Goal: Task Accomplishment & Management: Manage account settings

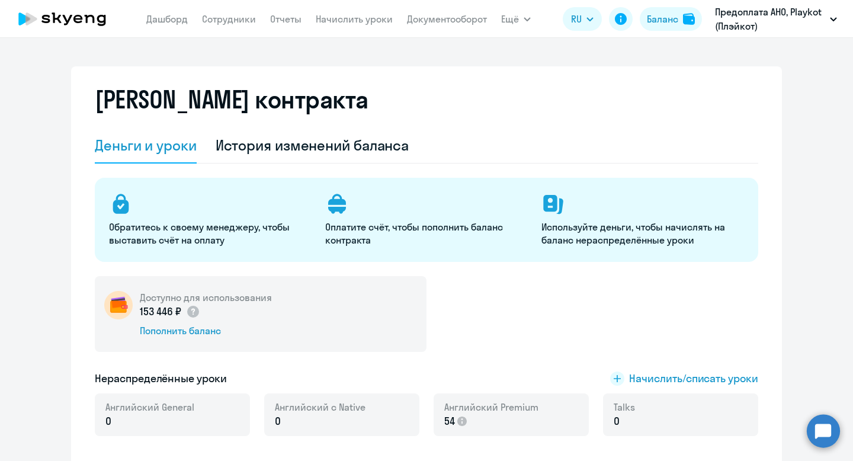
select select "english_adult_not_native_speaker"
click at [227, 24] on link "Сотрудники" at bounding box center [229, 19] width 54 height 12
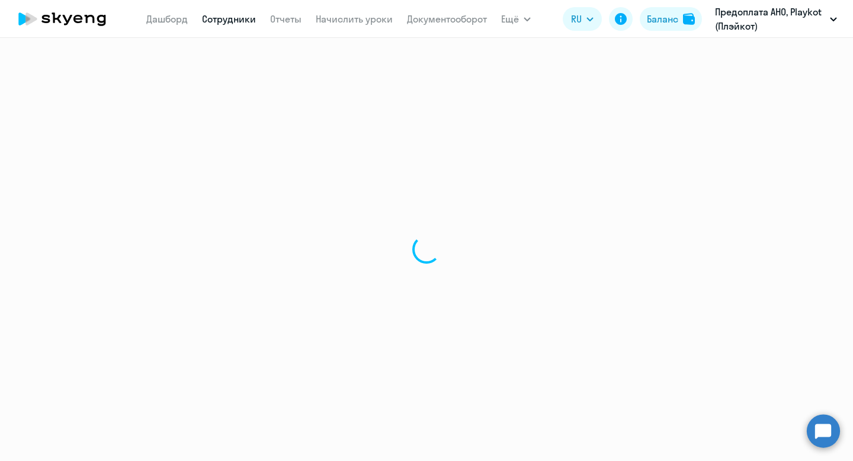
select select "30"
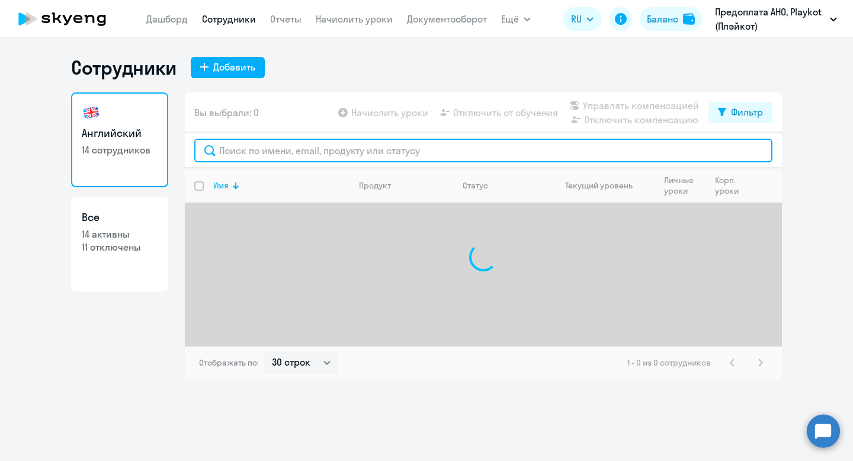
click at [284, 154] on input "text" at bounding box center [483, 151] width 578 height 24
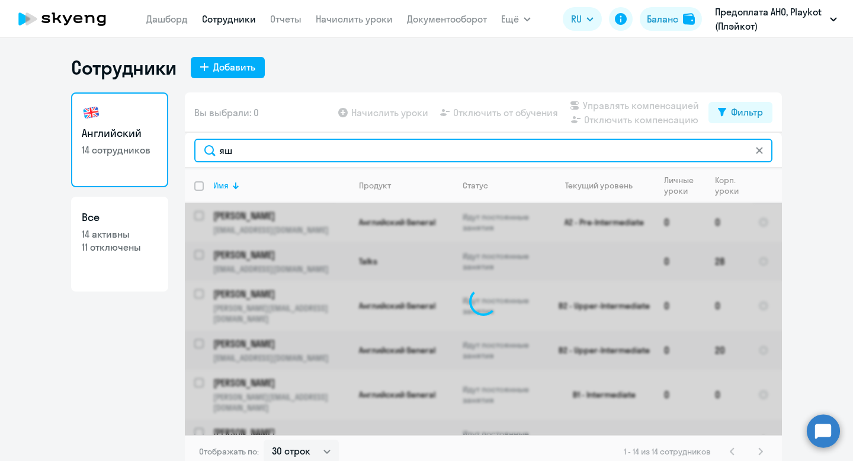
type input "я"
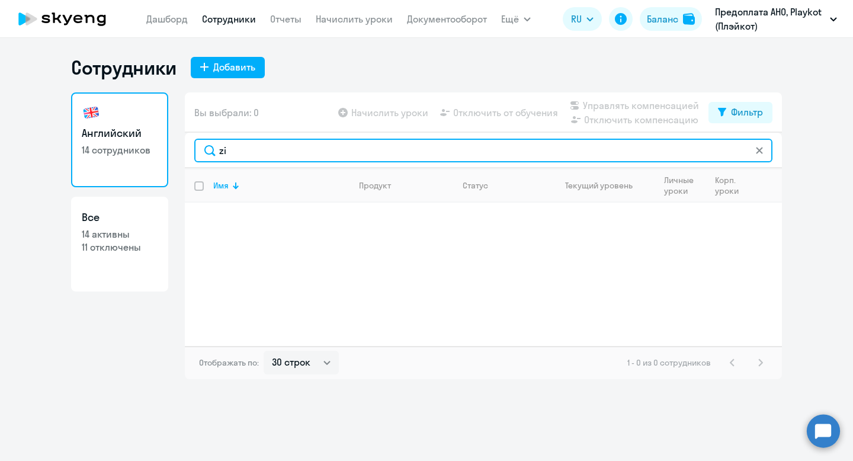
type input "z"
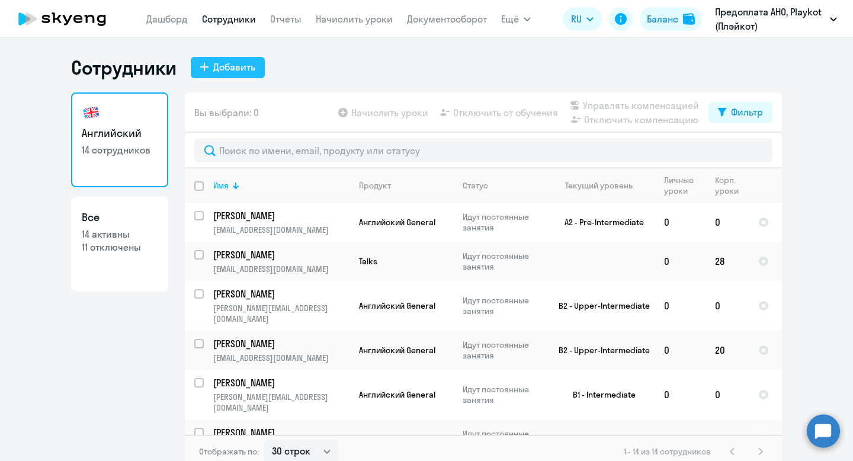
click at [229, 71] on div "Добавить" at bounding box center [234, 67] width 42 height 14
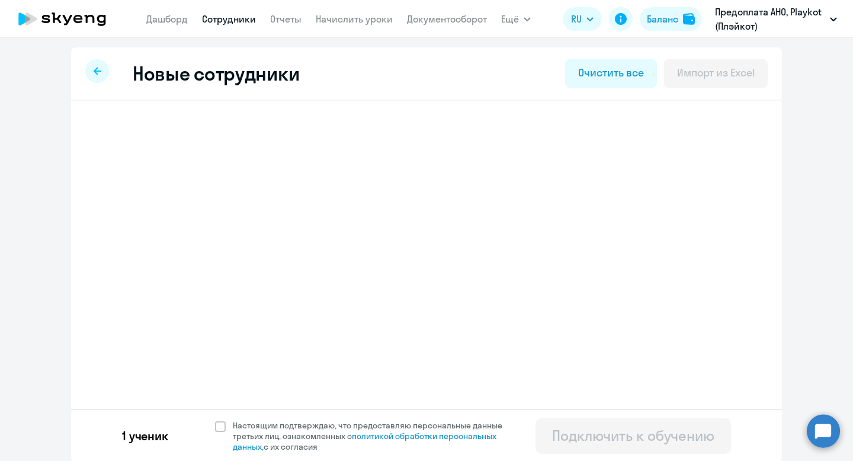
select select "english_adult_not_native_speaker"
select select "4"
click at [186, 131] on h3 "[PERSON_NAME]" at bounding box center [179, 133] width 94 height 19
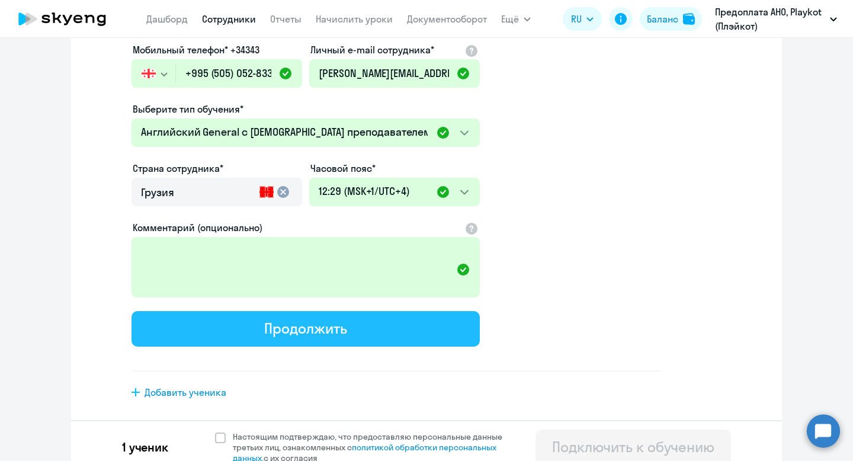
scroll to position [251, 0]
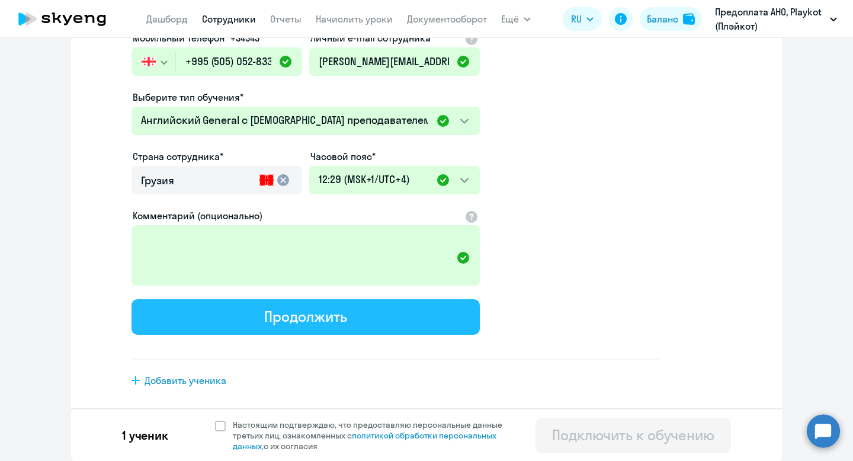
click at [364, 316] on button "Продолжить" at bounding box center [306, 317] width 348 height 36
select select "english_adult_not_native_speaker"
select select "4"
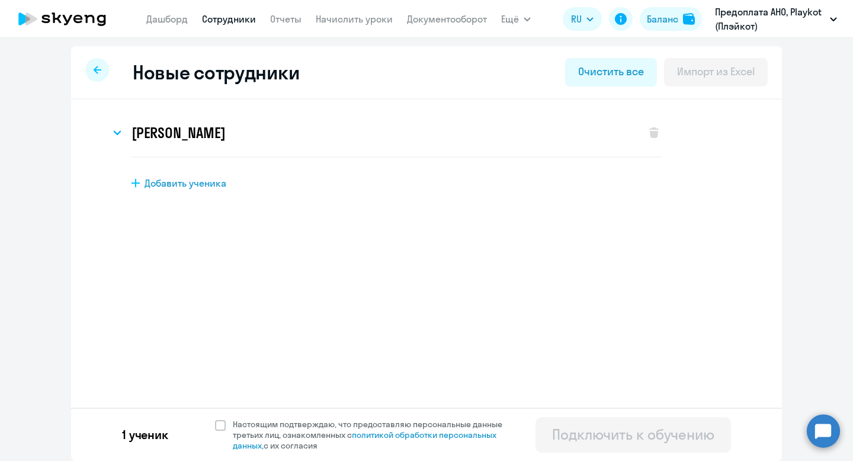
scroll to position [0, 0]
click at [299, 143] on div "[PERSON_NAME]" at bounding box center [372, 133] width 524 height 47
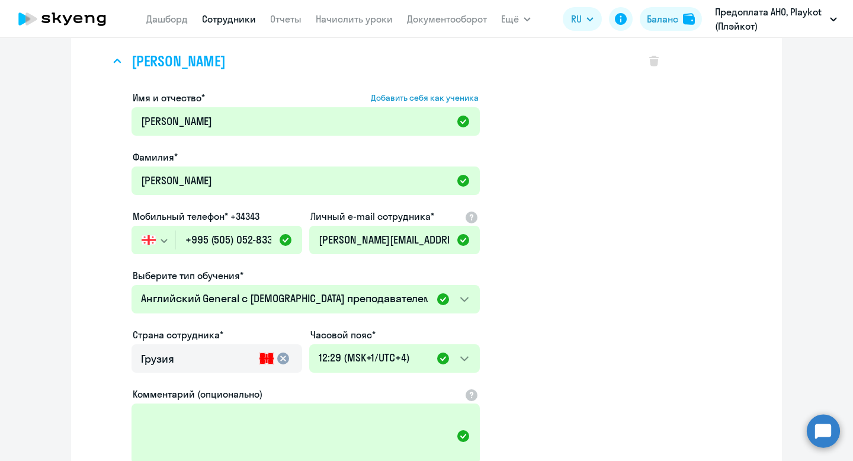
scroll to position [251, 0]
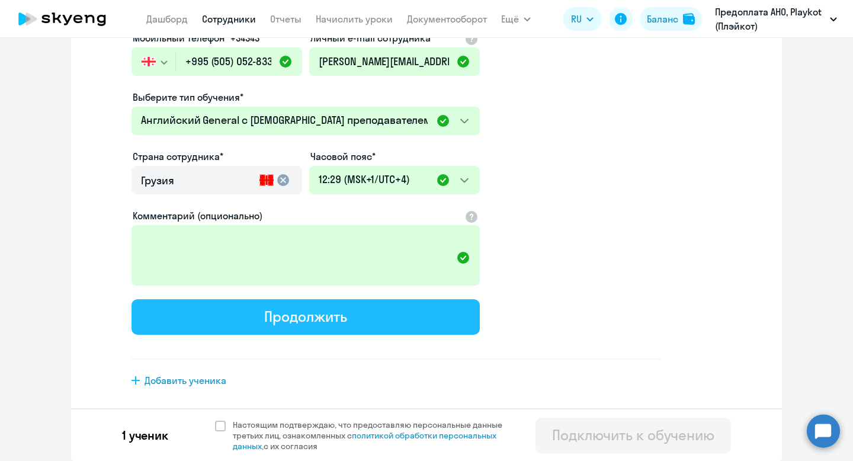
click at [273, 321] on div "Продолжить" at bounding box center [305, 316] width 82 height 19
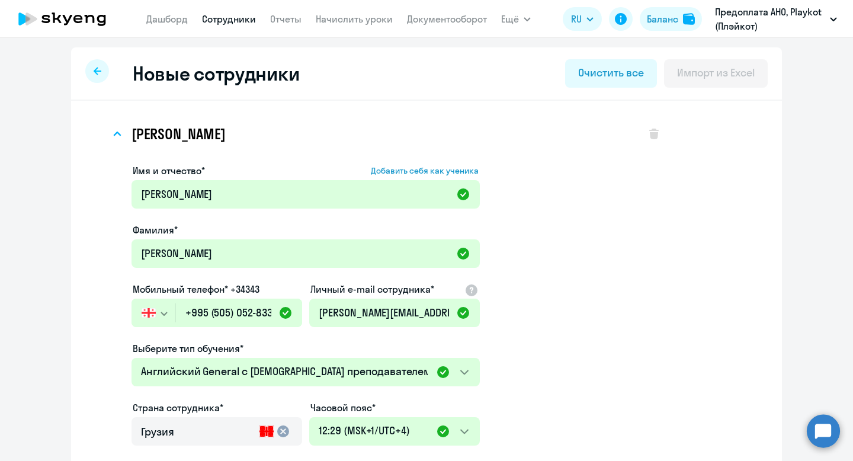
select select "english_adult_not_native_speaker"
select select "4"
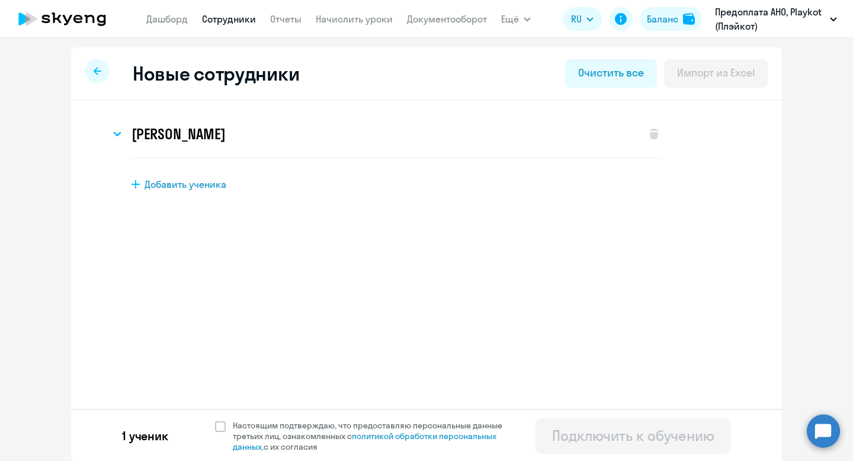
scroll to position [1, 0]
click at [223, 424] on span at bounding box center [220, 425] width 11 height 11
click at [215, 419] on input "Настоящим подтверждаю, что предоставляю персональные данные третьих лиц, ознако…" at bounding box center [214, 418] width 1 height 1
checkbox input "true"
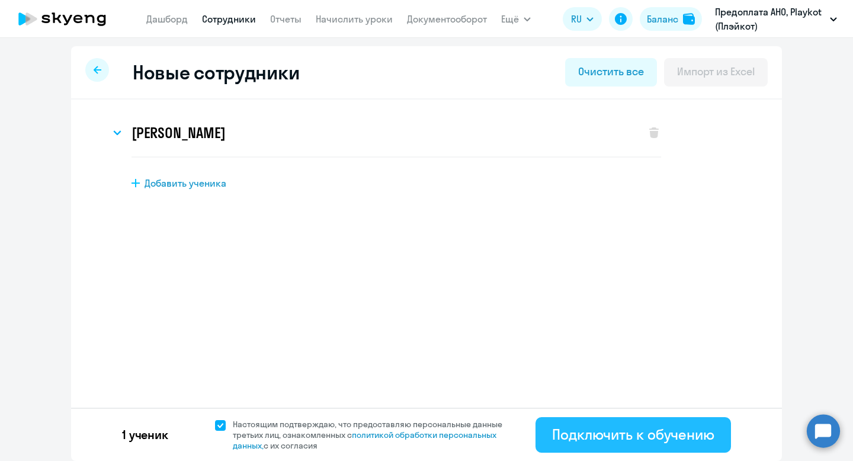
click at [605, 428] on div "Подключить к обучению" at bounding box center [633, 434] width 162 height 19
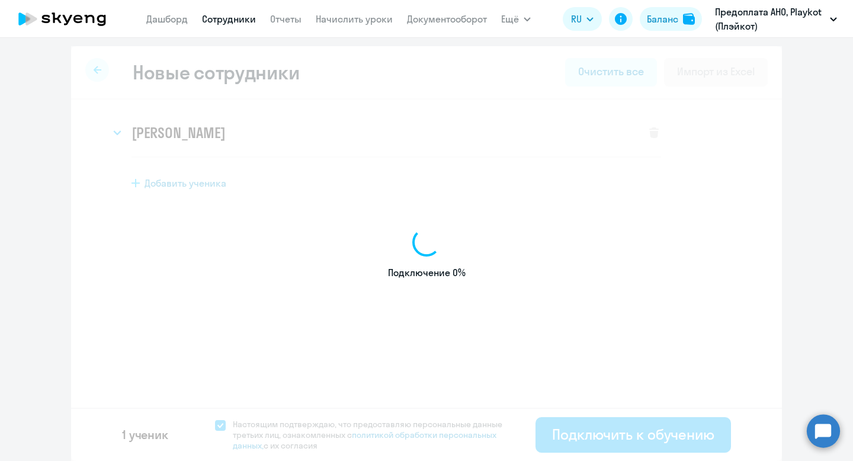
select select "english_adult_not_native_speaker"
select select "3"
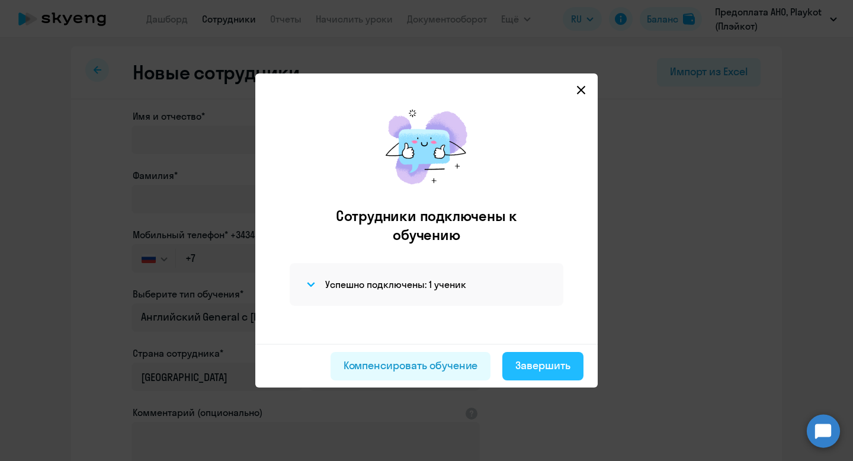
click at [549, 365] on div "Завершить" at bounding box center [542, 365] width 55 height 15
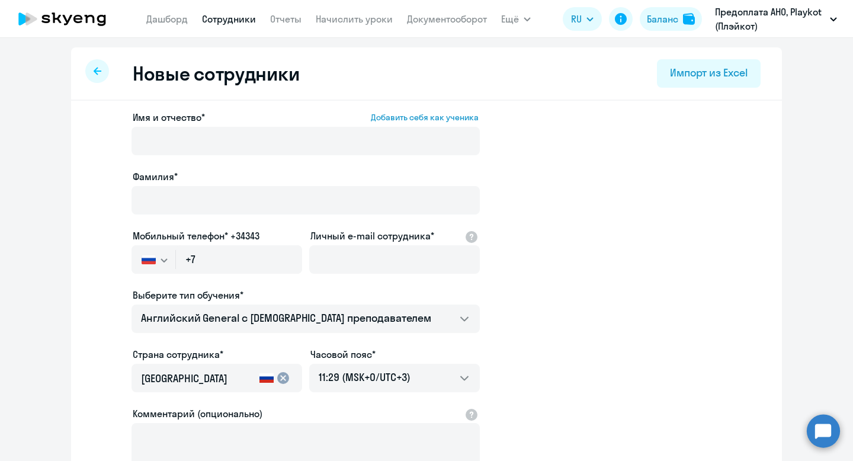
select select "30"
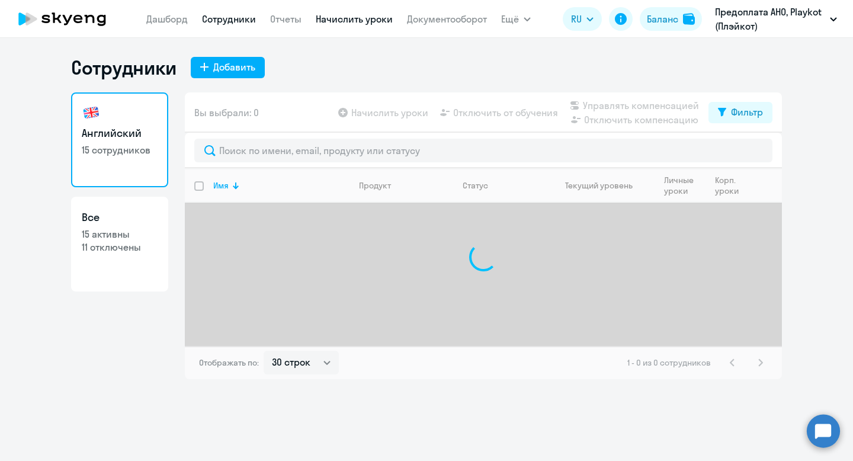
click at [328, 20] on link "Начислить уроки" at bounding box center [354, 19] width 77 height 12
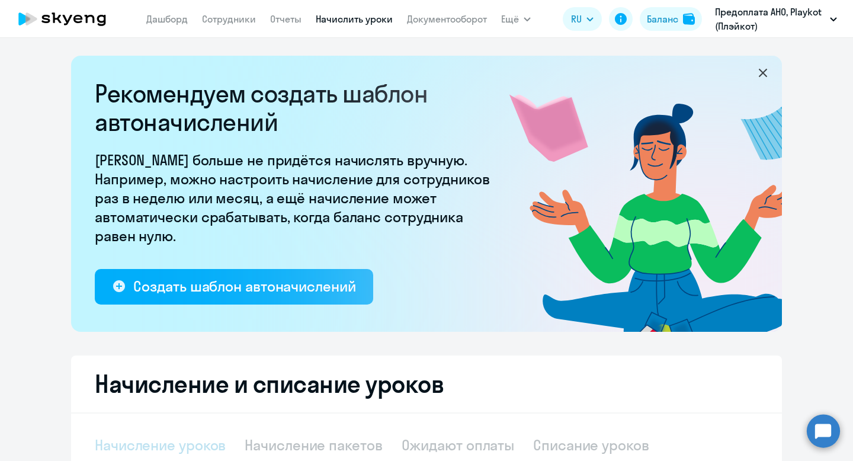
select select "10"
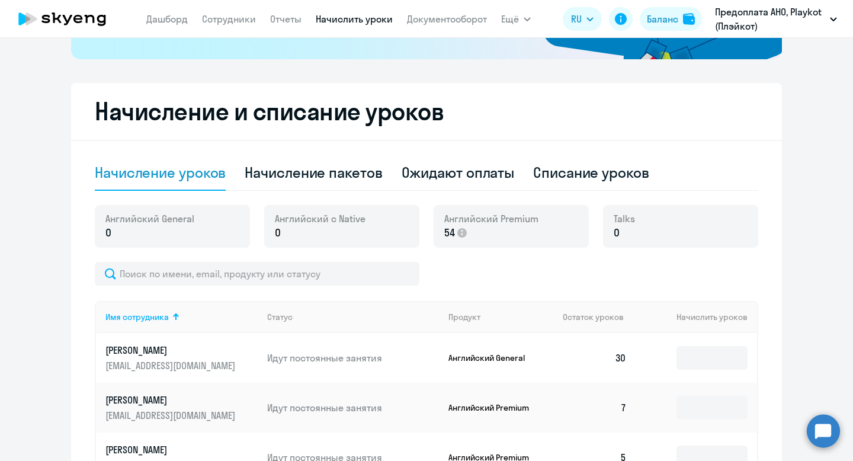
scroll to position [218, 0]
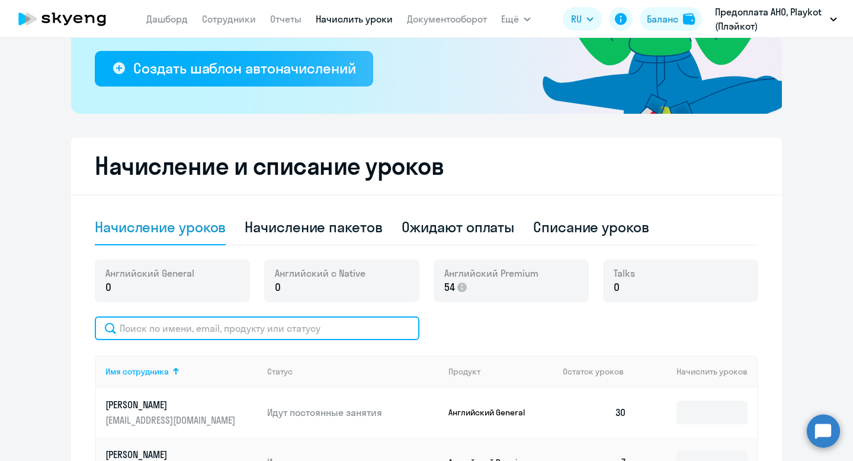
click at [319, 329] on input "text" at bounding box center [257, 328] width 325 height 24
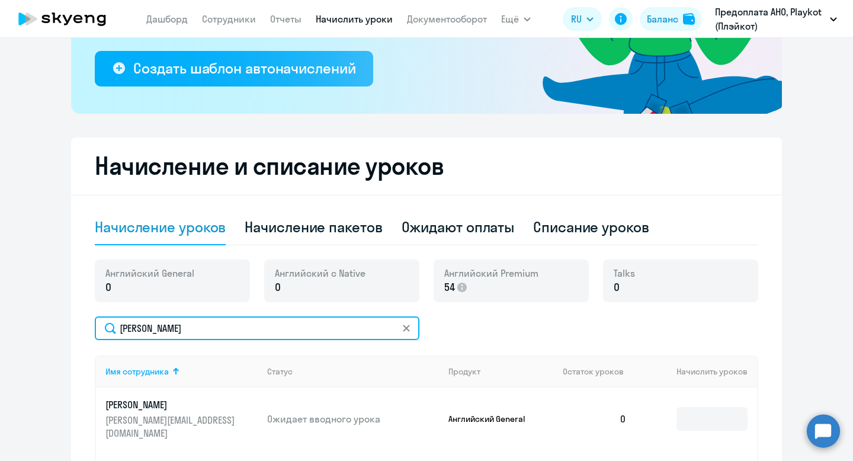
scroll to position [390, 0]
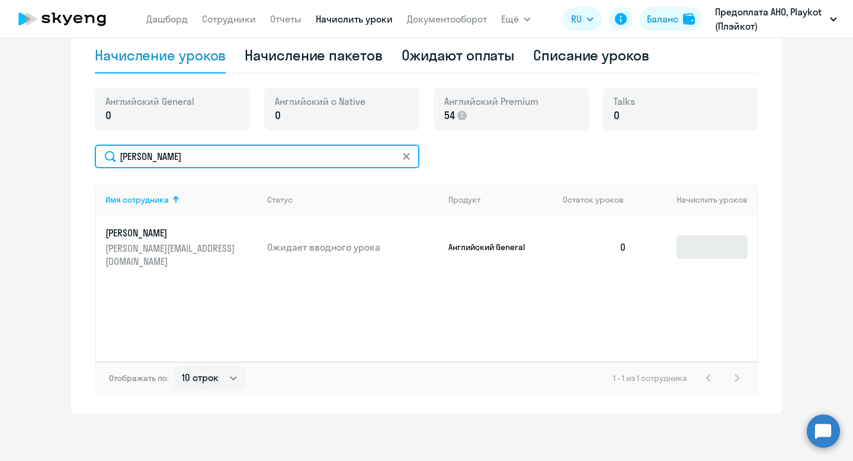
type input "[PERSON_NAME]"
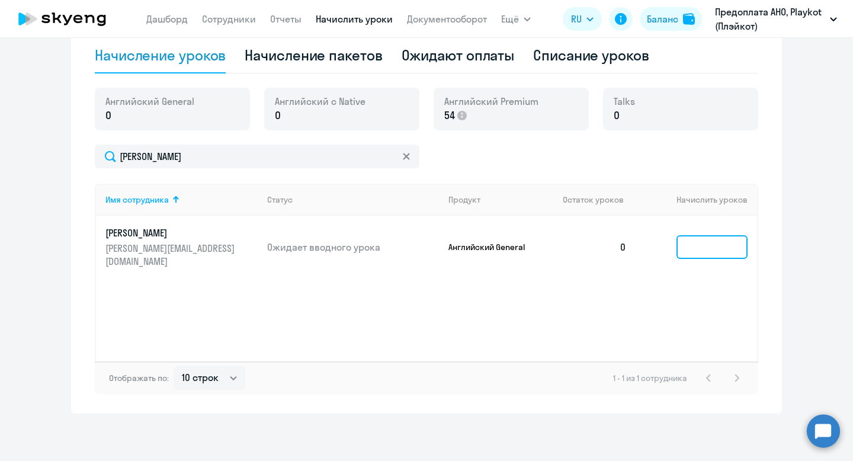
click at [699, 242] on input at bounding box center [712, 247] width 71 height 24
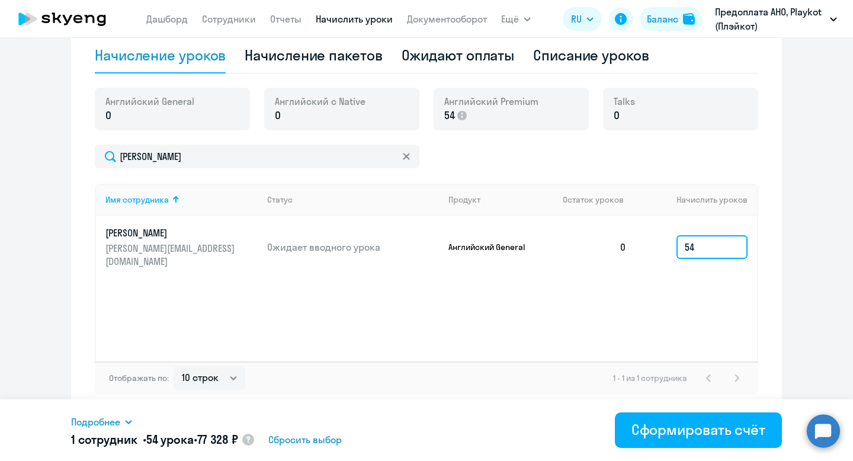
type input "5"
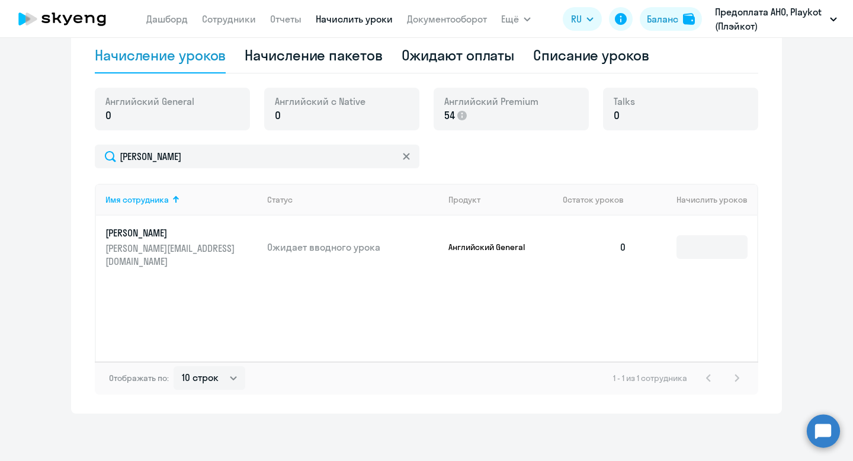
click at [520, 242] on p "Английский General" at bounding box center [492, 247] width 89 height 11
click at [154, 230] on p "[PERSON_NAME]" at bounding box center [171, 232] width 133 height 13
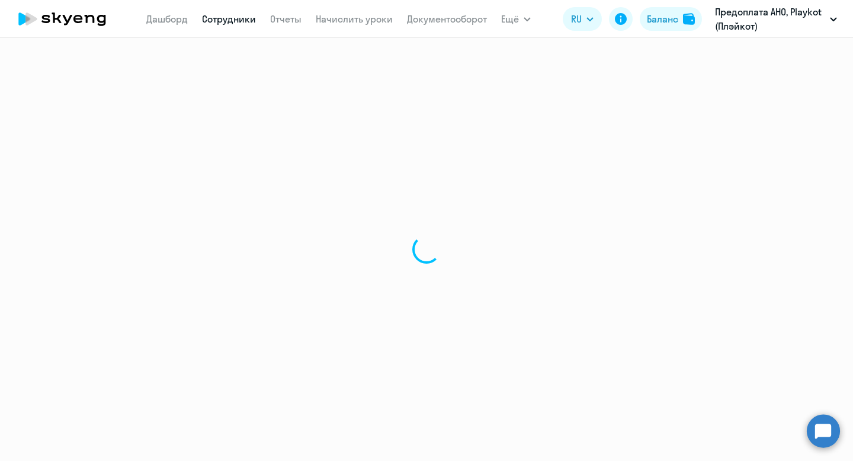
select select "english"
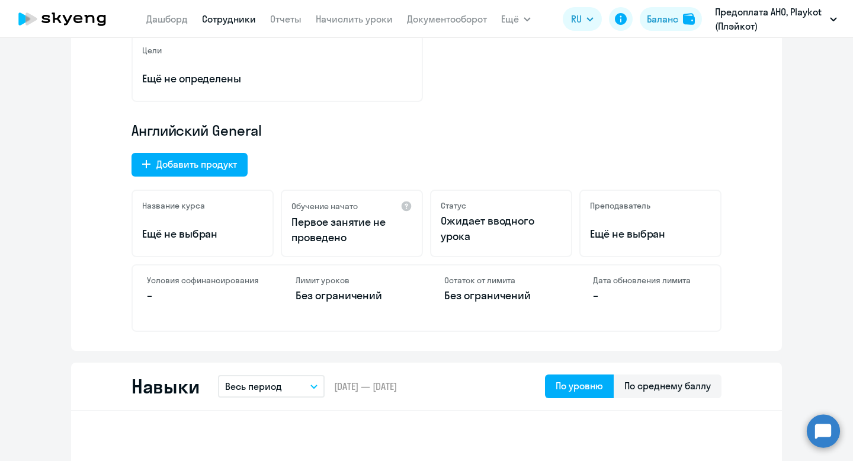
scroll to position [294, 0]
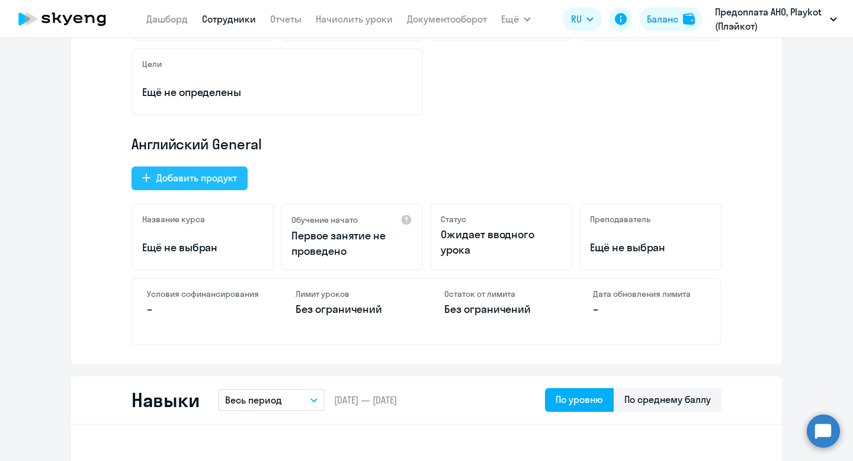
click at [222, 174] on div "Добавить продукт" at bounding box center [196, 178] width 81 height 14
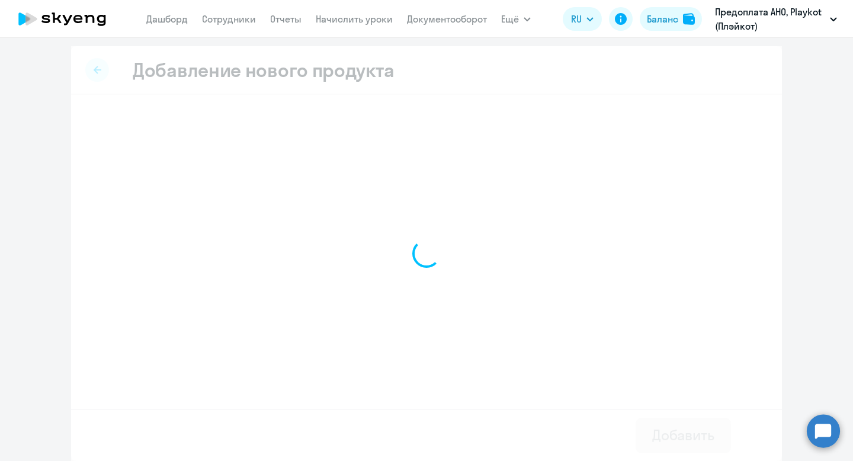
scroll to position [1, 0]
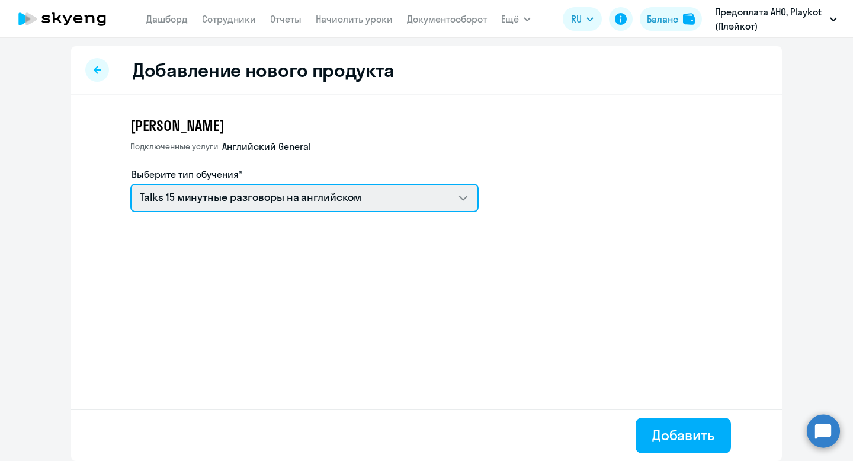
click at [278, 197] on select "Talks 15 минутные разговоры на английском Премиум английский с русскоговорящим …" at bounding box center [304, 198] width 348 height 28
select select "english_adult_not_native_speaker_premium"
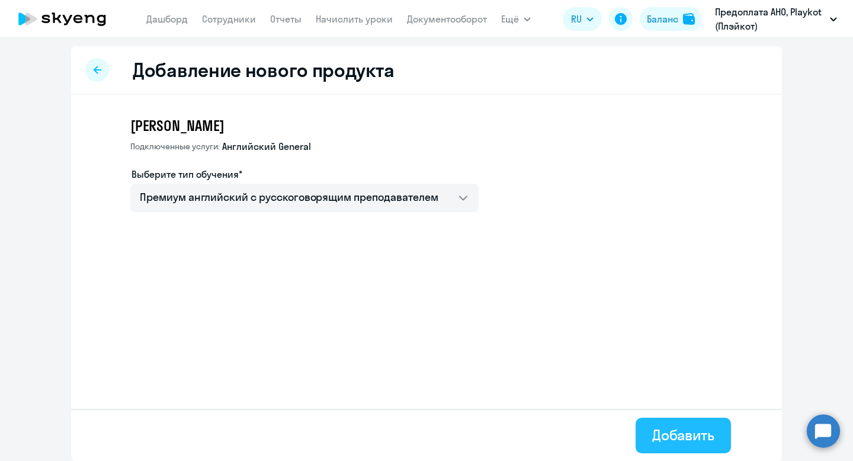
click at [677, 440] on div "Добавить" at bounding box center [683, 434] width 62 height 19
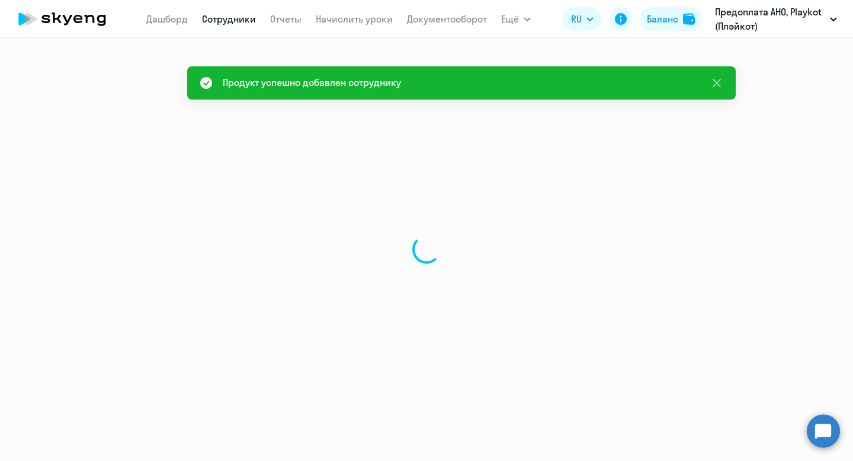
select select "english"
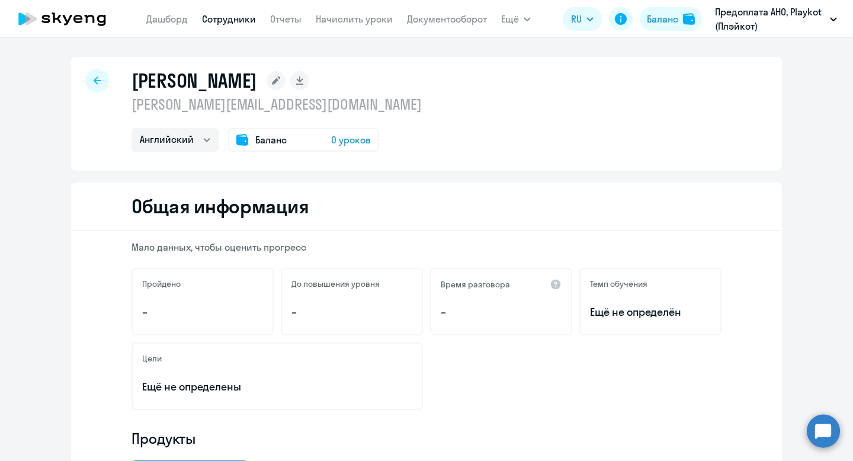
click at [339, 139] on span "0 уроков" at bounding box center [351, 140] width 40 height 14
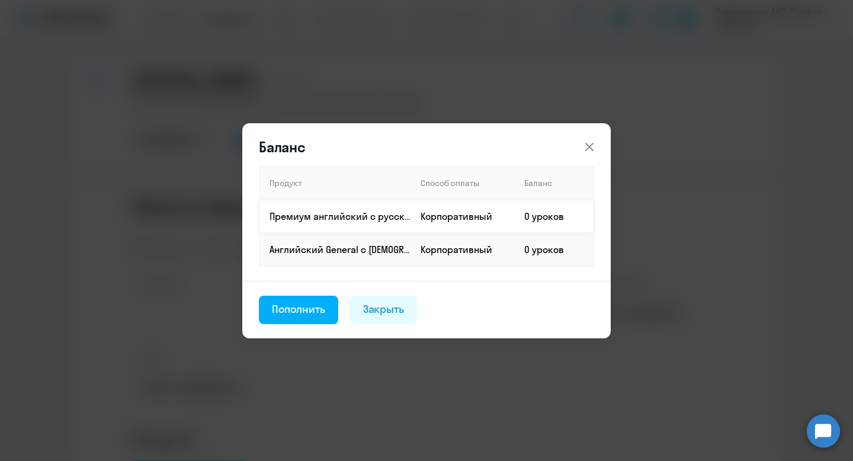
click at [335, 216] on p "Премиум английский с русскоговорящим преподавателем" at bounding box center [340, 216] width 141 height 13
click at [306, 313] on div "Пополнить" at bounding box center [298, 309] width 53 height 15
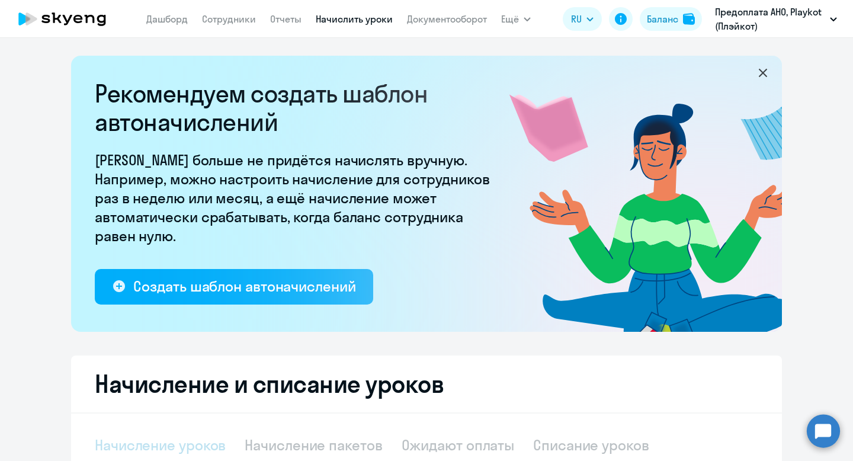
select select "10"
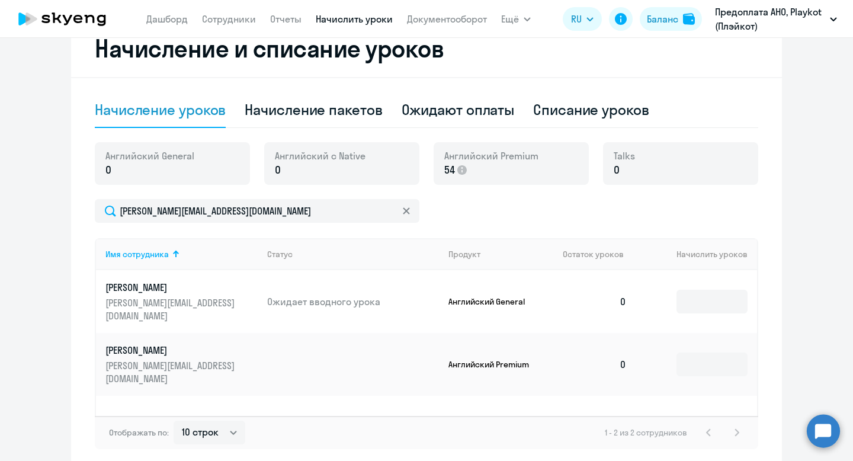
scroll to position [390, 0]
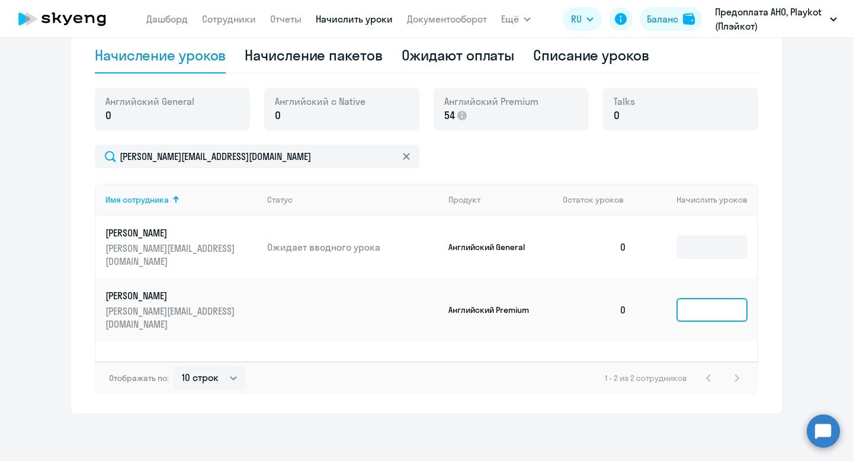
click at [699, 298] on input at bounding box center [712, 310] width 71 height 24
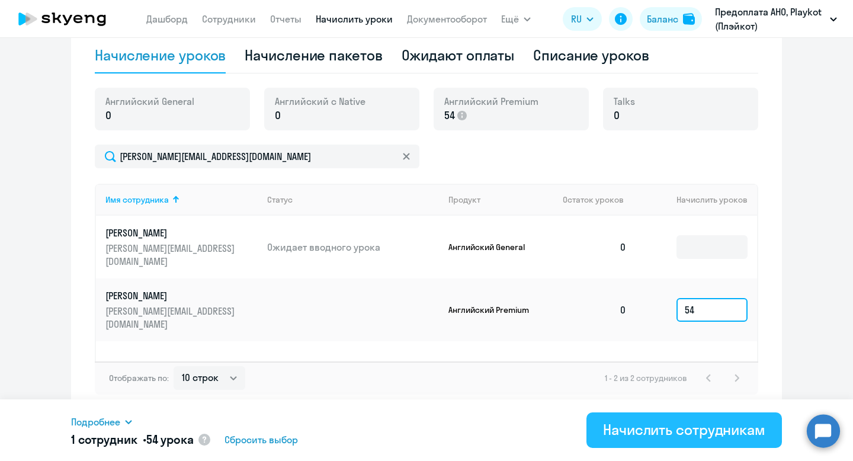
type input "54"
click at [635, 434] on div "Начислить сотрудникам" at bounding box center [684, 429] width 162 height 19
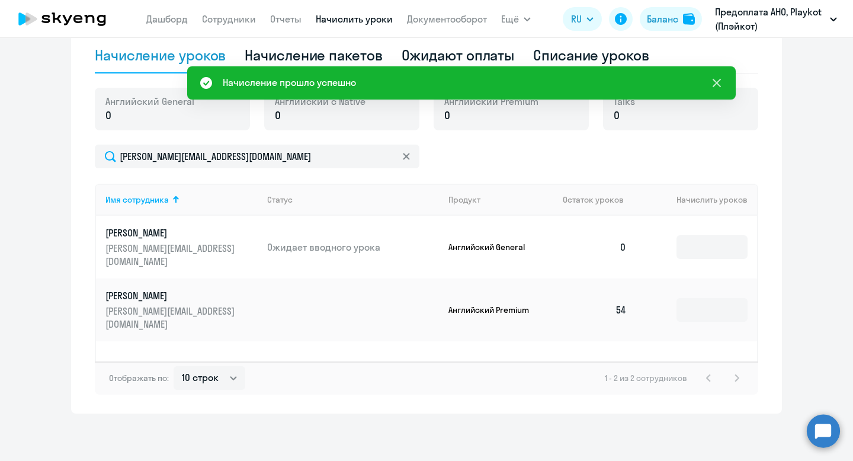
click at [717, 86] on icon at bounding box center [717, 83] width 14 height 14
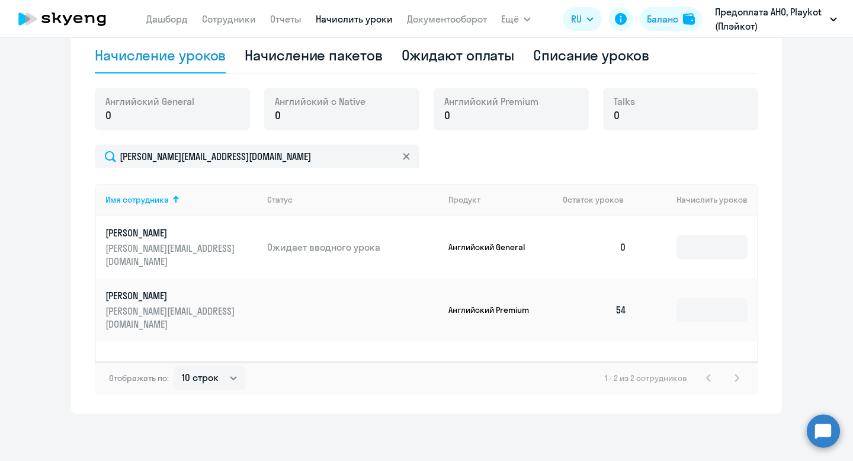
click at [517, 242] on p "Английский General" at bounding box center [492, 247] width 89 height 11
click at [326, 241] on p "Ожидает вводного урока" at bounding box center [353, 247] width 172 height 13
click at [173, 237] on p "[PERSON_NAME]" at bounding box center [171, 232] width 133 height 13
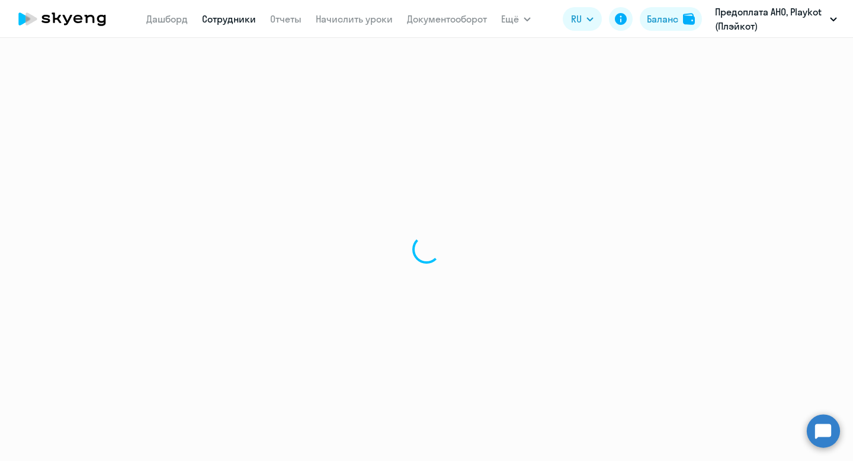
select select "english"
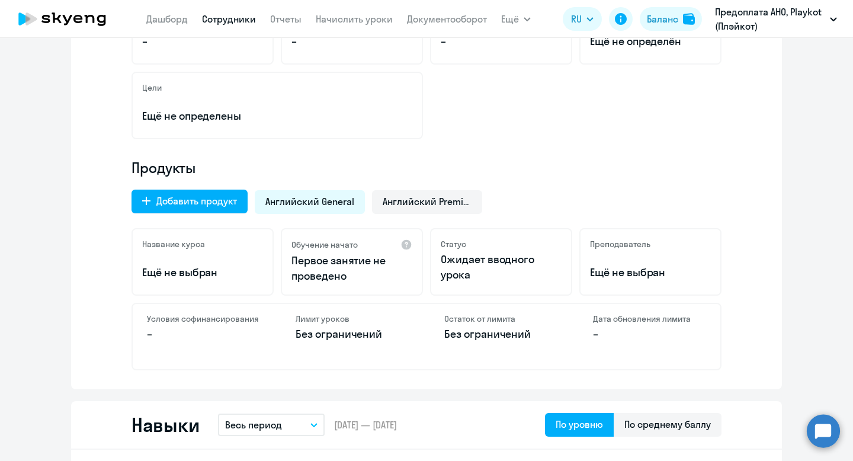
scroll to position [285, 0]
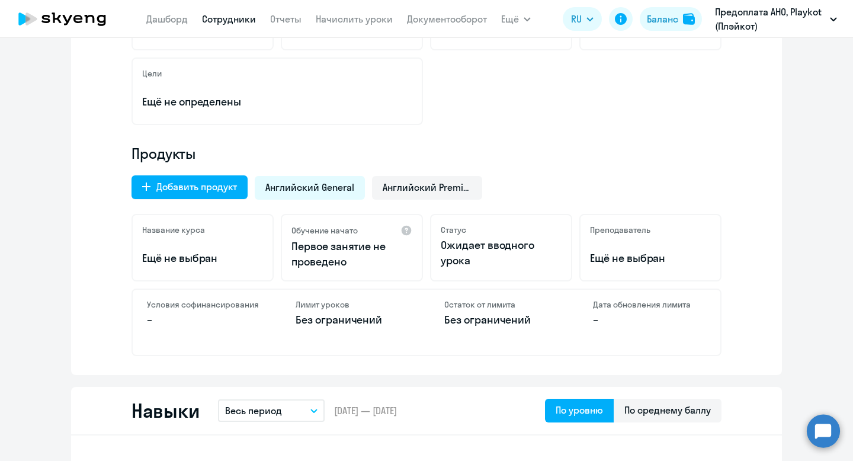
click at [335, 179] on div "Английский General" at bounding box center [310, 188] width 110 height 24
click at [416, 188] on span "Английский Premium" at bounding box center [427, 187] width 89 height 13
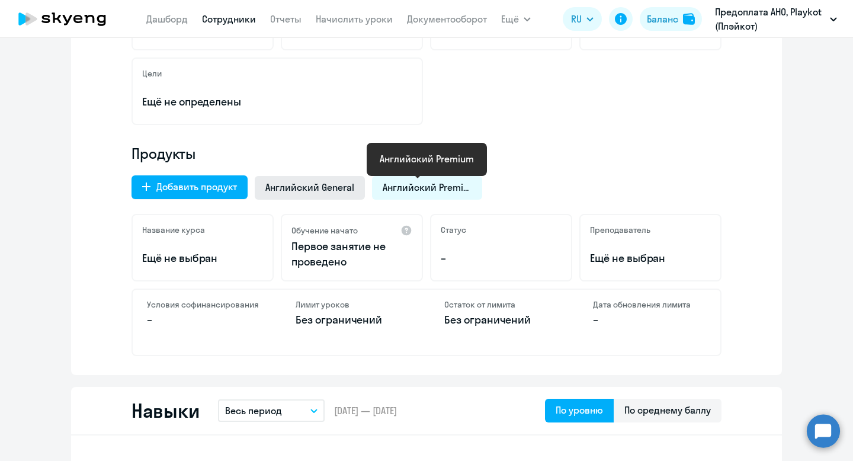
click at [338, 190] on span "Английский General" at bounding box center [309, 187] width 89 height 13
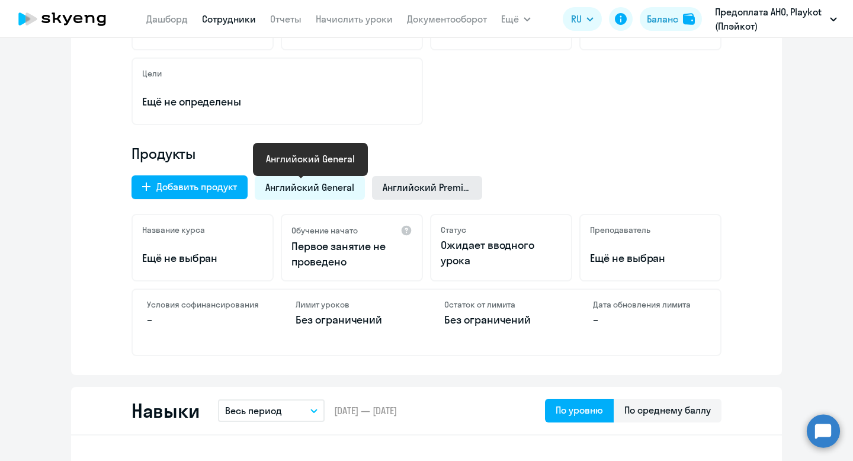
click at [401, 191] on span "Английский Premium" at bounding box center [427, 187] width 89 height 13
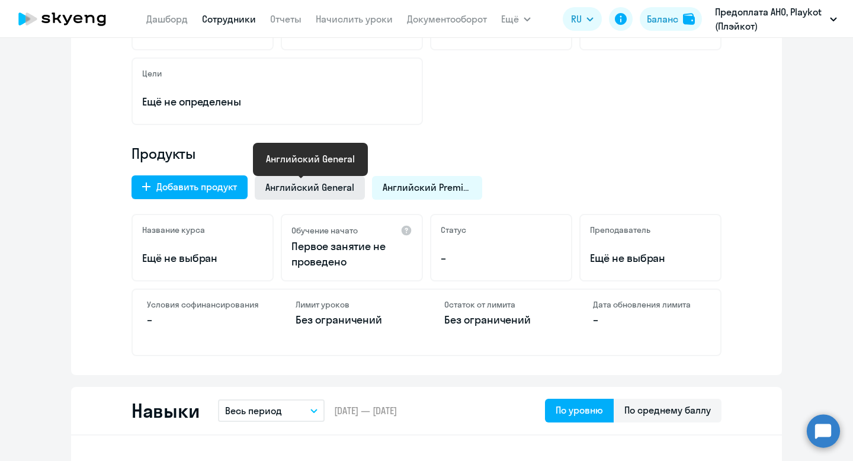
click at [323, 185] on span "Английский General" at bounding box center [309, 187] width 89 height 13
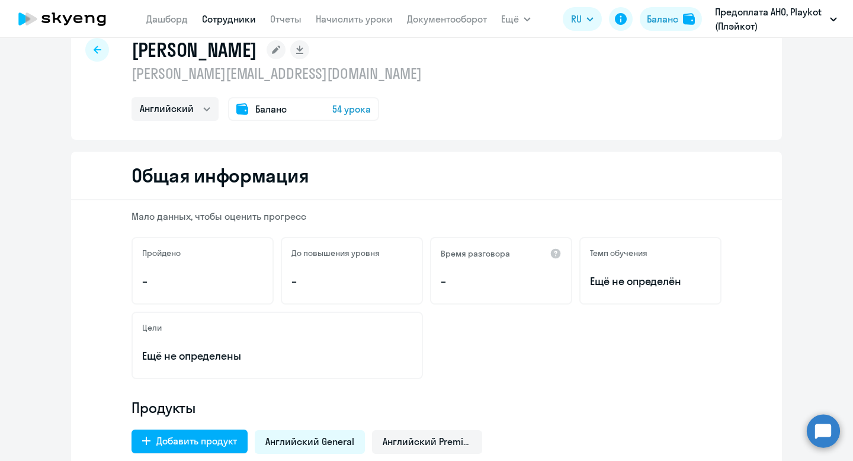
scroll to position [0, 0]
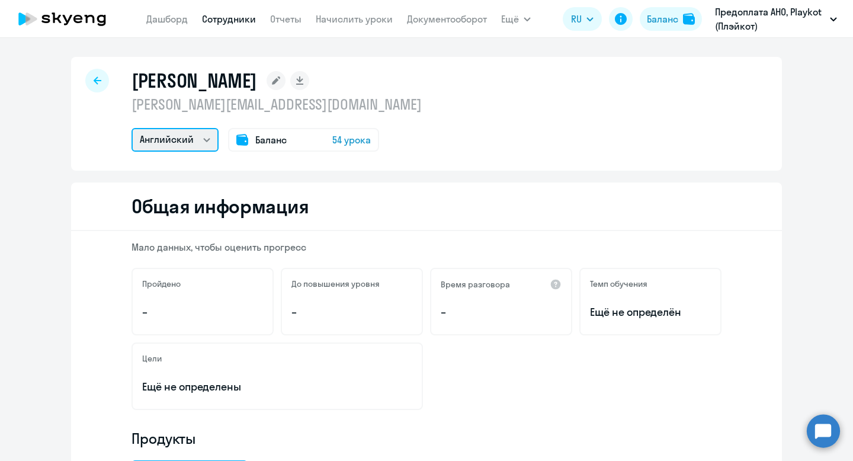
click at [206, 139] on select "Английский" at bounding box center [175, 140] width 87 height 24
click at [272, 81] on icon at bounding box center [276, 80] width 8 height 8
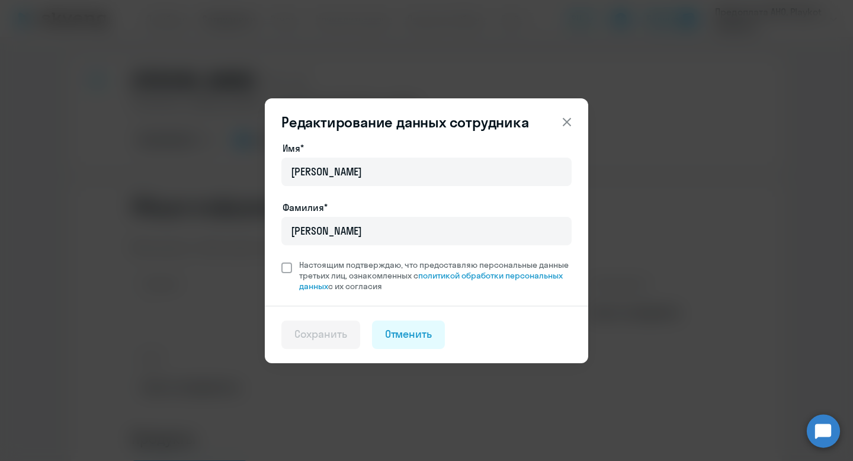
click at [289, 264] on span at bounding box center [286, 267] width 11 height 11
click at [281, 259] on input "Настоящим подтверждаю, что предоставляю персональные данные третьих лиц, ознако…" at bounding box center [281, 259] width 1 height 1
checkbox input "true"
click at [327, 332] on div "Сохранить" at bounding box center [320, 333] width 53 height 15
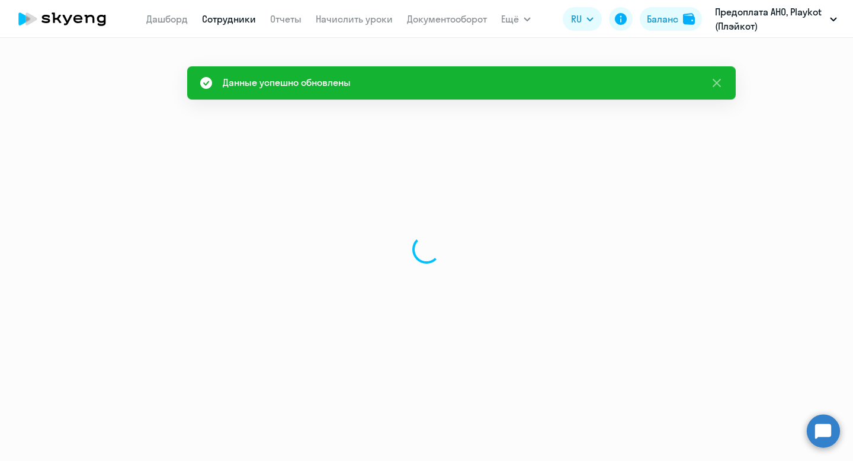
select select "english"
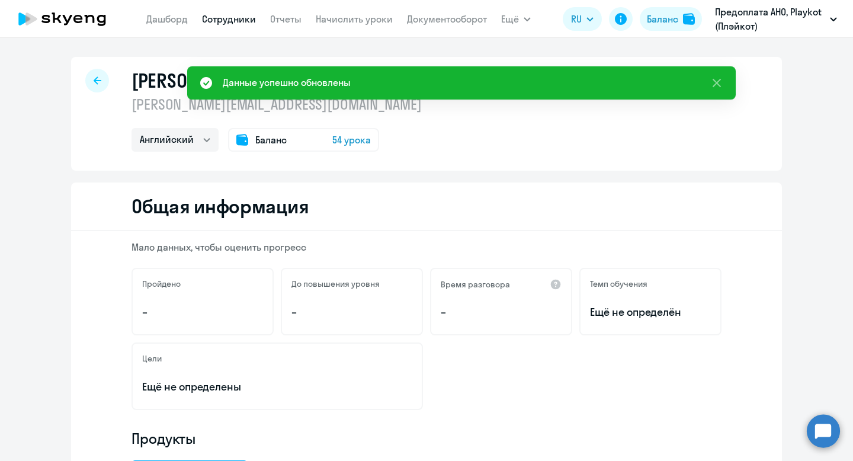
click at [507, 146] on div "[PERSON_NAME] Yury [EMAIL_ADDRESS][DOMAIN_NAME] Английский Баланс 54 урока" at bounding box center [426, 114] width 711 height 114
click at [236, 22] on link "Сотрудники" at bounding box center [229, 19] width 54 height 12
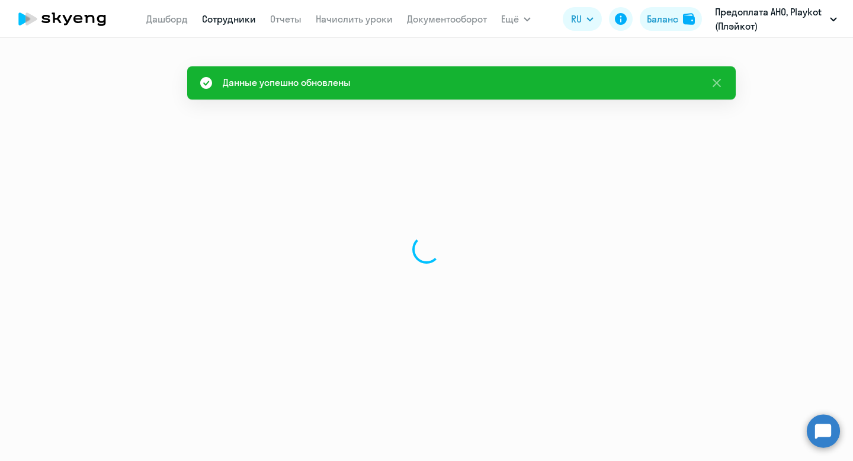
select select "30"
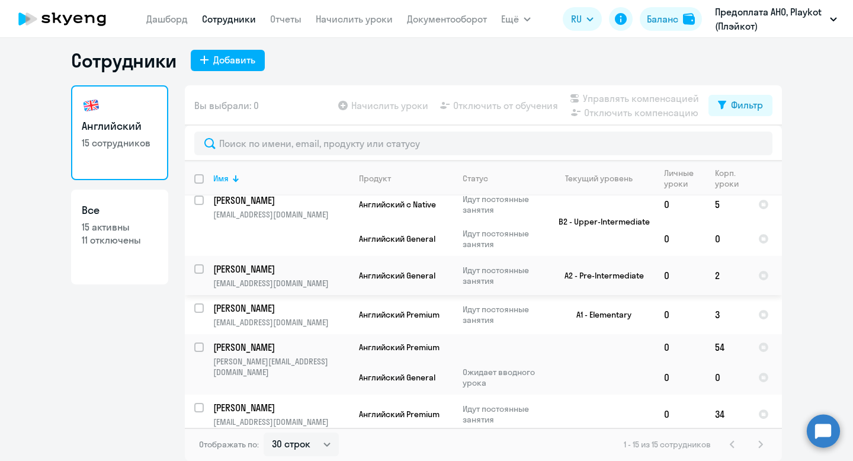
scroll to position [268, 0]
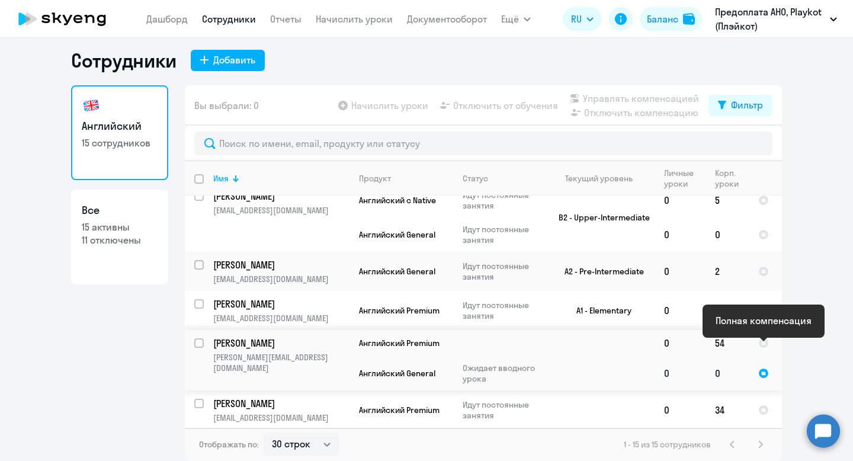
click at [762, 368] on div at bounding box center [763, 373] width 11 height 11
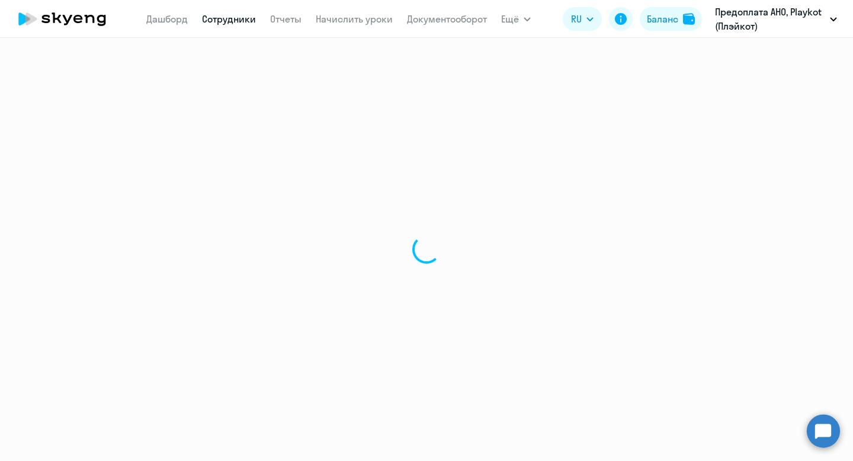
select select "english"
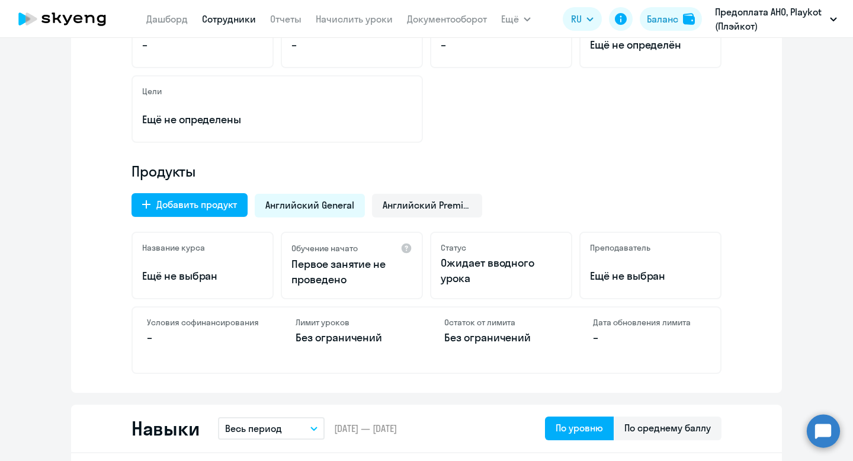
scroll to position [347, 0]
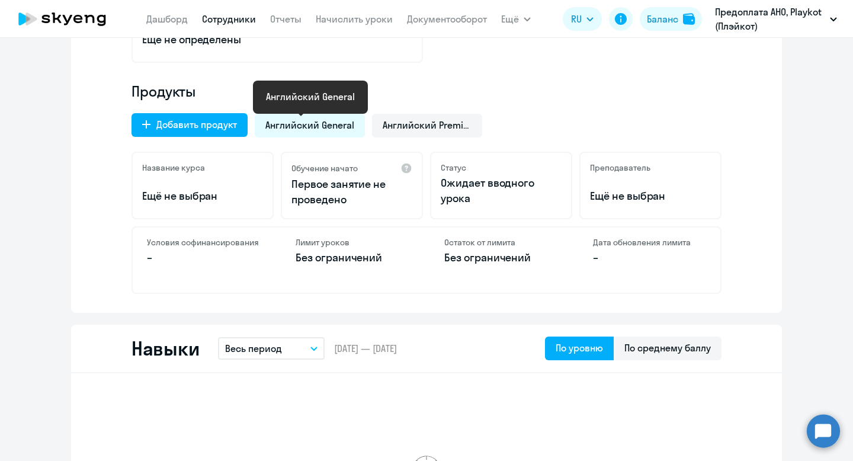
click at [321, 131] on span "Английский General" at bounding box center [309, 124] width 89 height 13
click at [317, 126] on span "Английский General" at bounding box center [309, 124] width 89 height 13
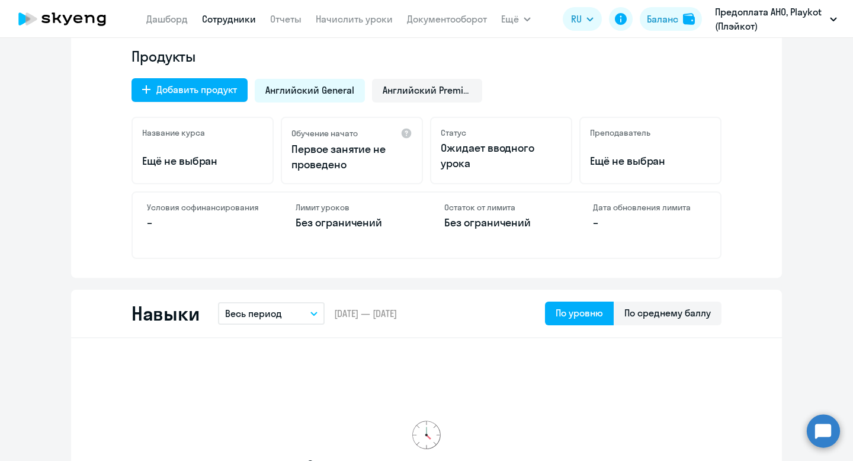
scroll to position [319, 0]
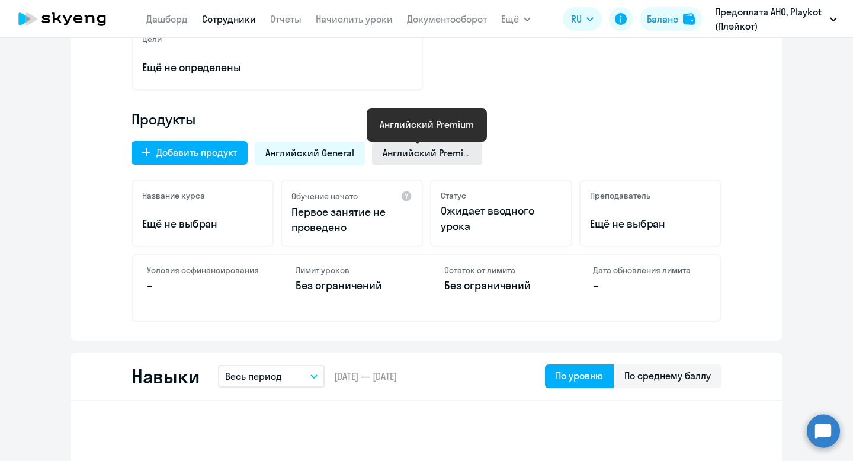
click at [408, 149] on span "Английский Premium" at bounding box center [427, 152] width 89 height 13
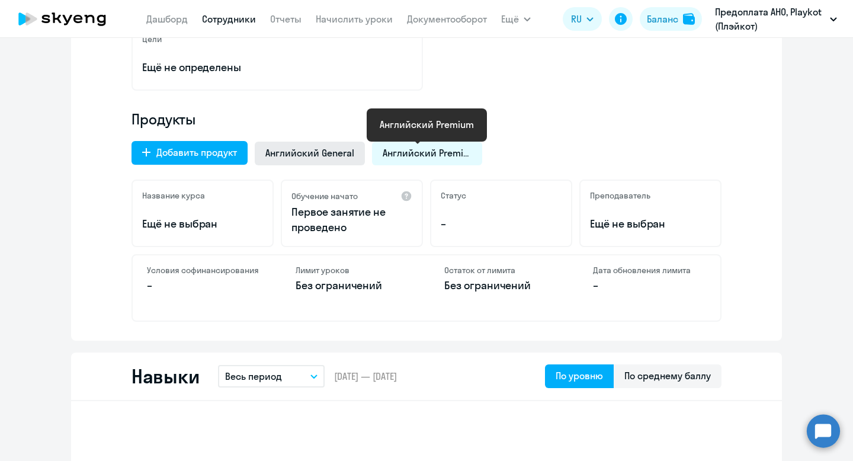
click at [313, 153] on span "Английский General" at bounding box center [309, 152] width 89 height 13
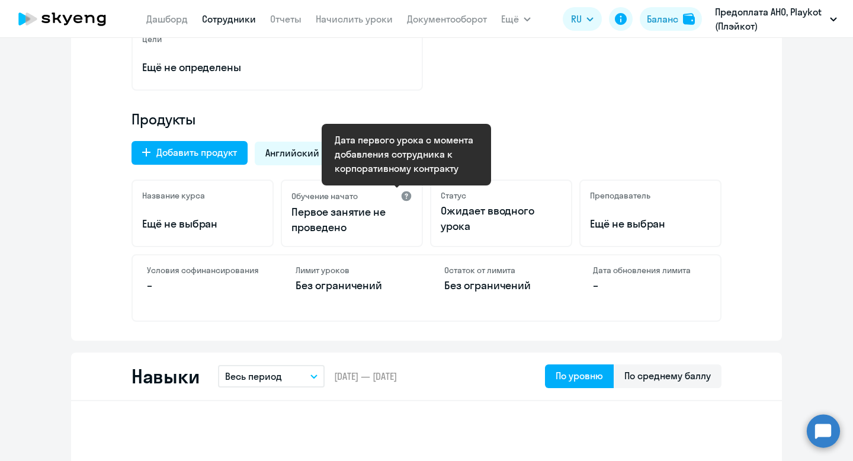
click at [404, 196] on div at bounding box center [406, 196] width 12 height 12
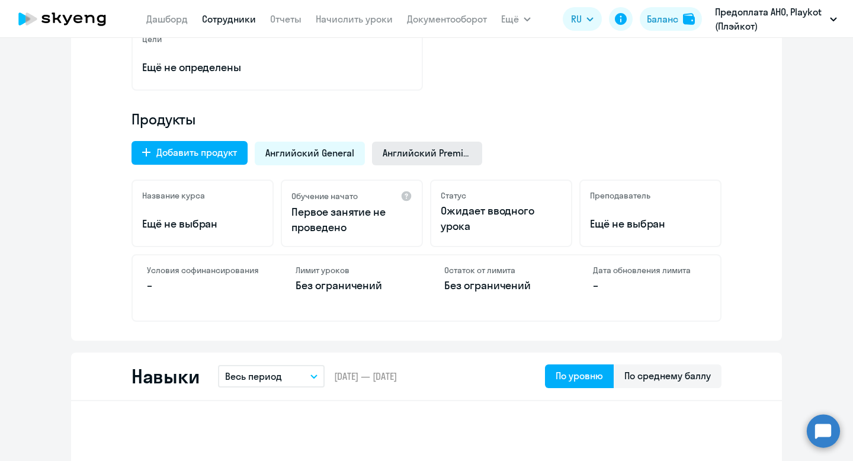
click at [406, 149] on span "Английский Premium" at bounding box center [427, 152] width 89 height 13
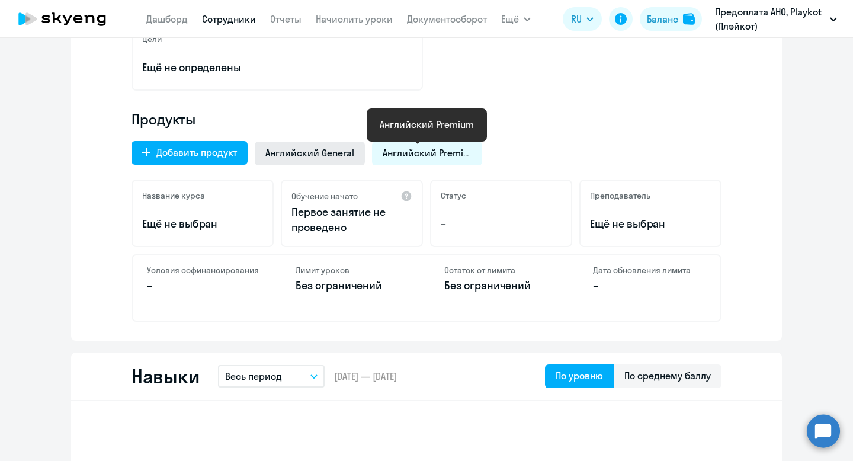
click at [329, 151] on span "Английский General" at bounding box center [309, 152] width 89 height 13
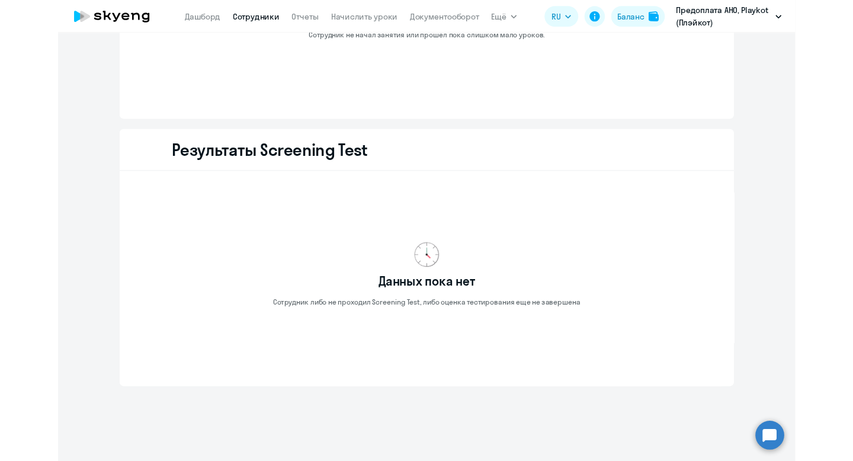
scroll to position [1523, 0]
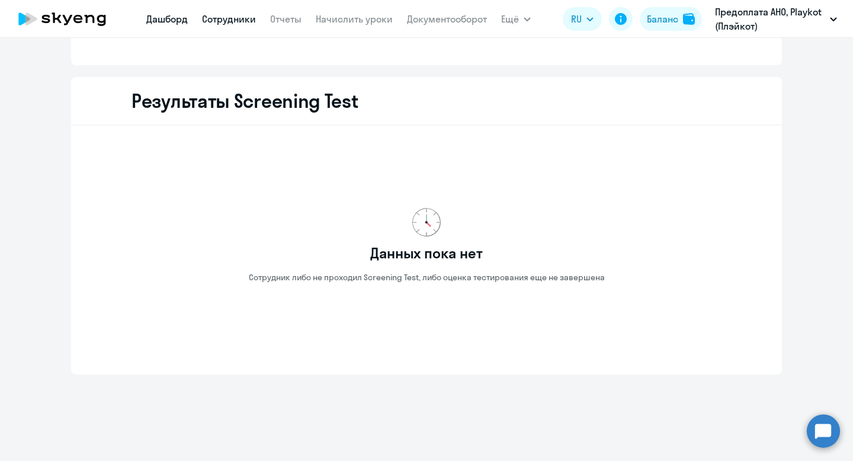
click at [174, 23] on link "Дашборд" at bounding box center [166, 19] width 41 height 12
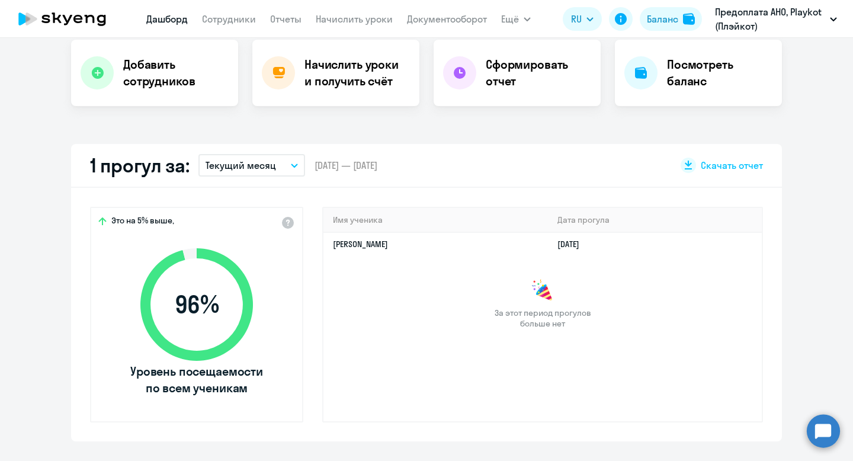
scroll to position [126, 0]
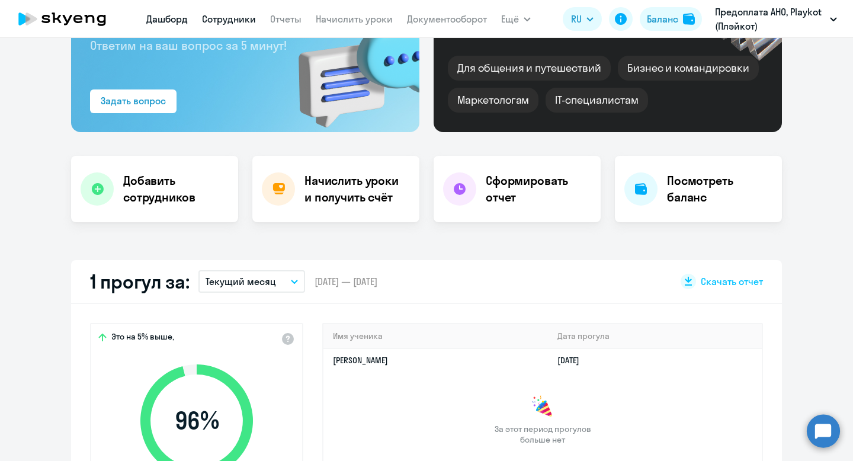
click at [232, 17] on link "Сотрудники" at bounding box center [229, 19] width 54 height 12
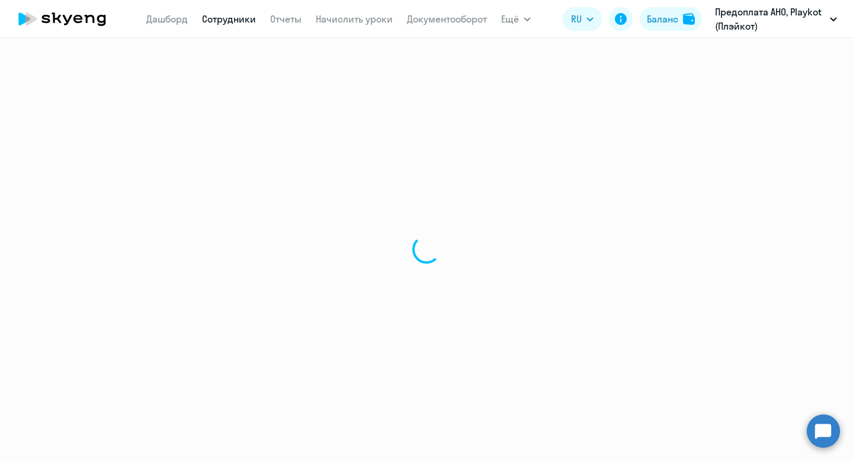
select select "30"
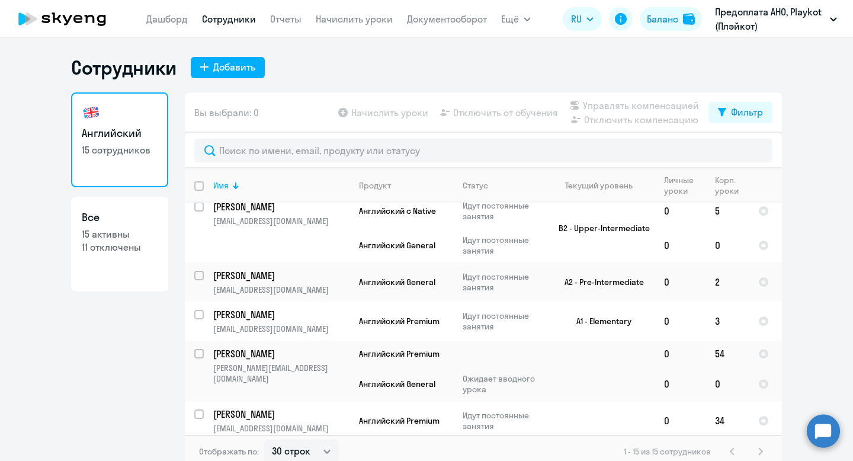
scroll to position [254, 0]
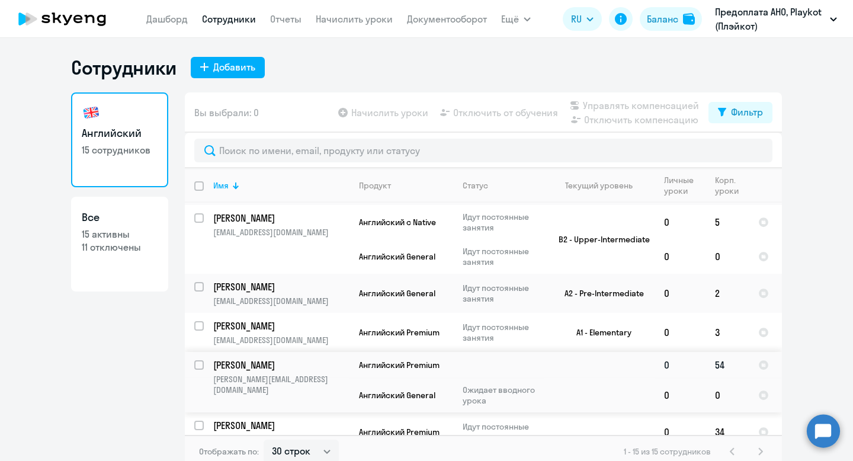
drag, startPoint x: 213, startPoint y: 354, endPoint x: 305, endPoint y: 351, distance: 91.9
click at [305, 352] on td "[PERSON_NAME] Yury [EMAIL_ADDRESS][DOMAIN_NAME]" at bounding box center [277, 382] width 146 height 60
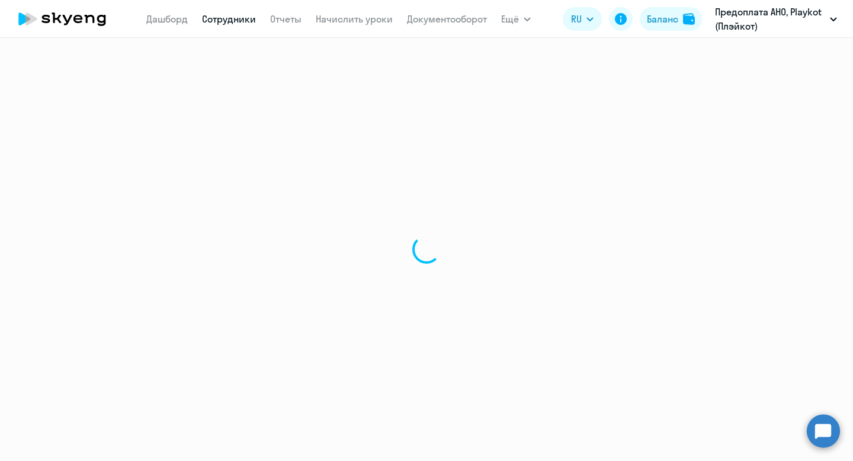
select select "english"
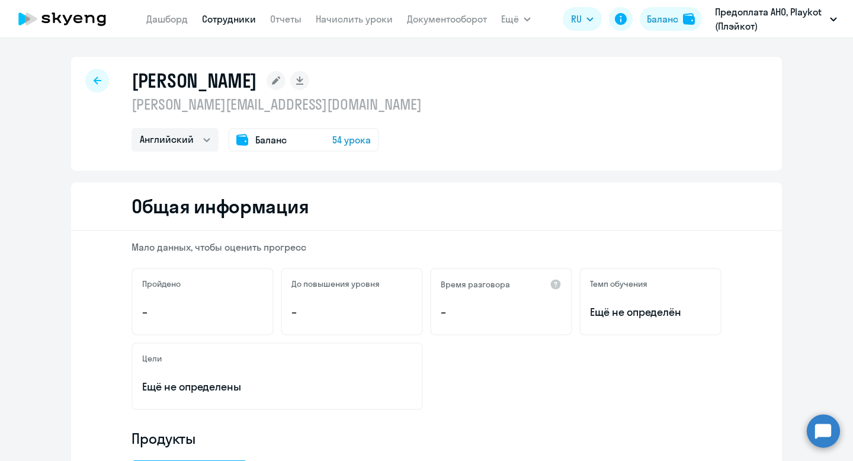
drag, startPoint x: 127, startPoint y: 104, endPoint x: 290, endPoint y: 105, distance: 163.5
click at [290, 105] on div "[PERSON_NAME] Yury [EMAIL_ADDRESS][DOMAIN_NAME] Английский Баланс 54 урока" at bounding box center [426, 114] width 711 height 114
copy p "[PERSON_NAME][EMAIL_ADDRESS][DOMAIN_NAME]"
